Goal: Information Seeking & Learning: Learn about a topic

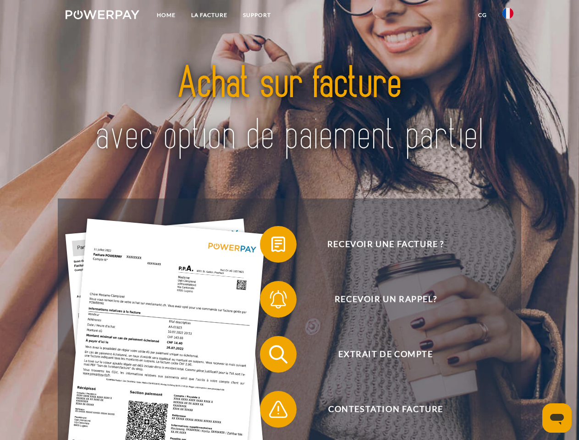
click at [102, 16] on img at bounding box center [103, 14] width 74 height 9
click at [508, 16] on img at bounding box center [508, 13] width 11 height 11
click at [483, 15] on link "CG" at bounding box center [483, 15] width 24 height 17
click at [272, 246] on span at bounding box center [265, 245] width 46 height 46
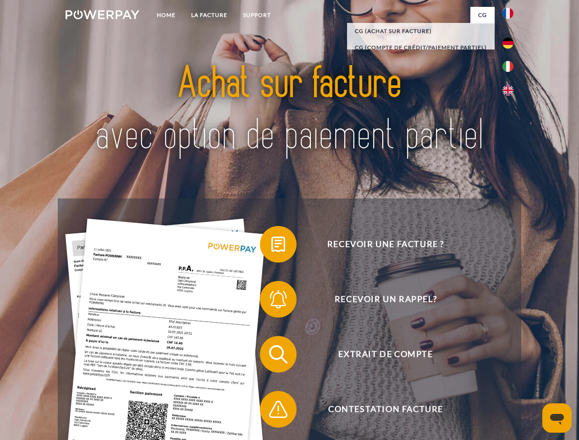
click at [272, 301] on span at bounding box center [265, 300] width 46 height 46
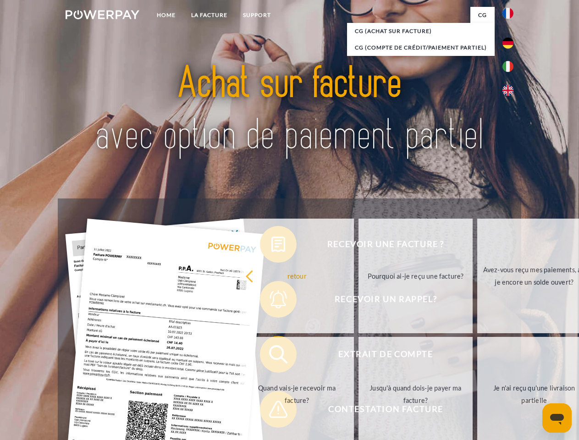
click at [359, 356] on link "Jusqu'à quand dois-je payer ma facture?" at bounding box center [416, 394] width 114 height 115
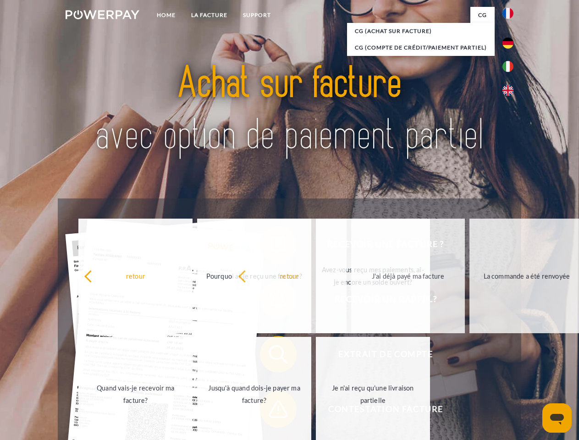
click at [272, 411] on span at bounding box center [265, 410] width 46 height 46
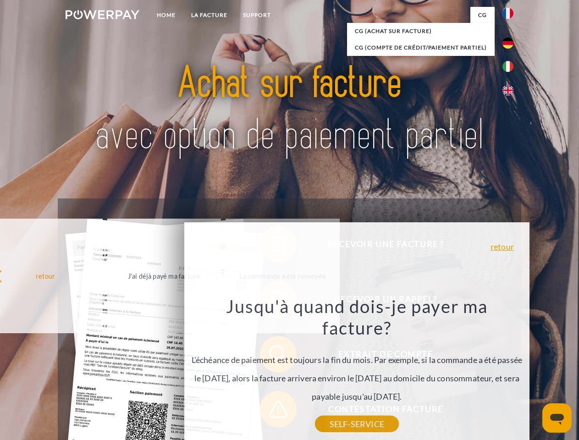
click at [557, 418] on icon "Ouvrir la fenêtre de messagerie" at bounding box center [557, 419] width 14 height 11
